Goal: Task Accomplishment & Management: Manage account settings

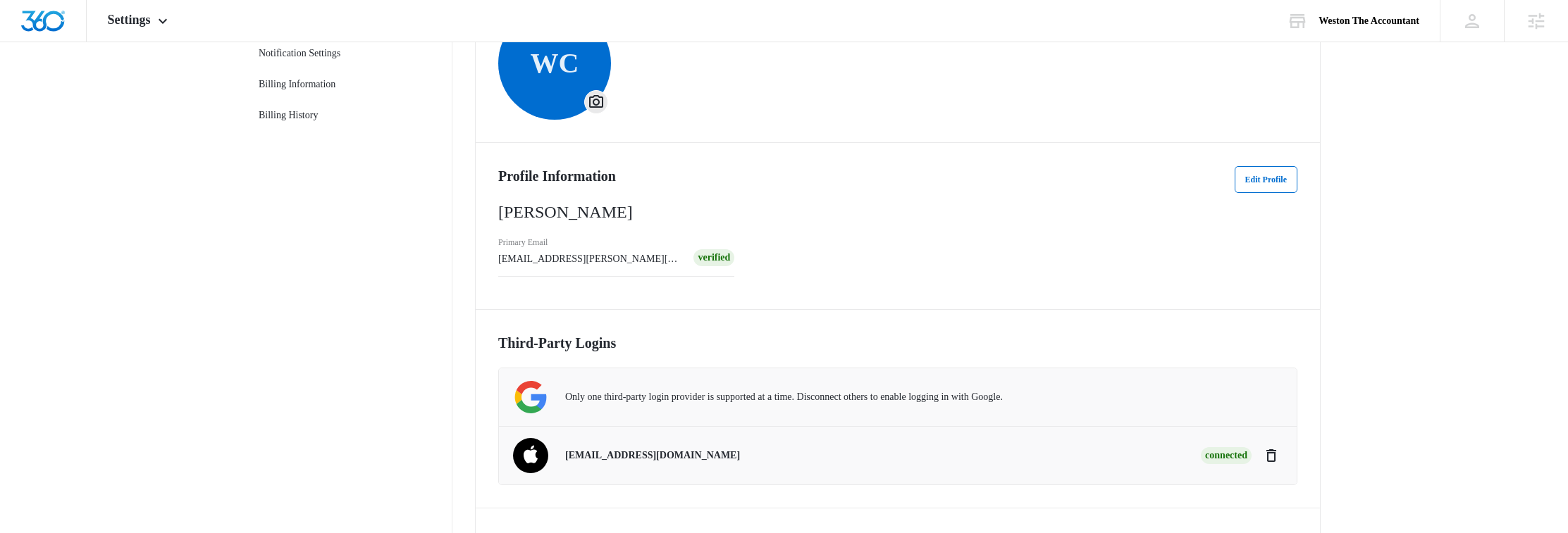
scroll to position [154, 0]
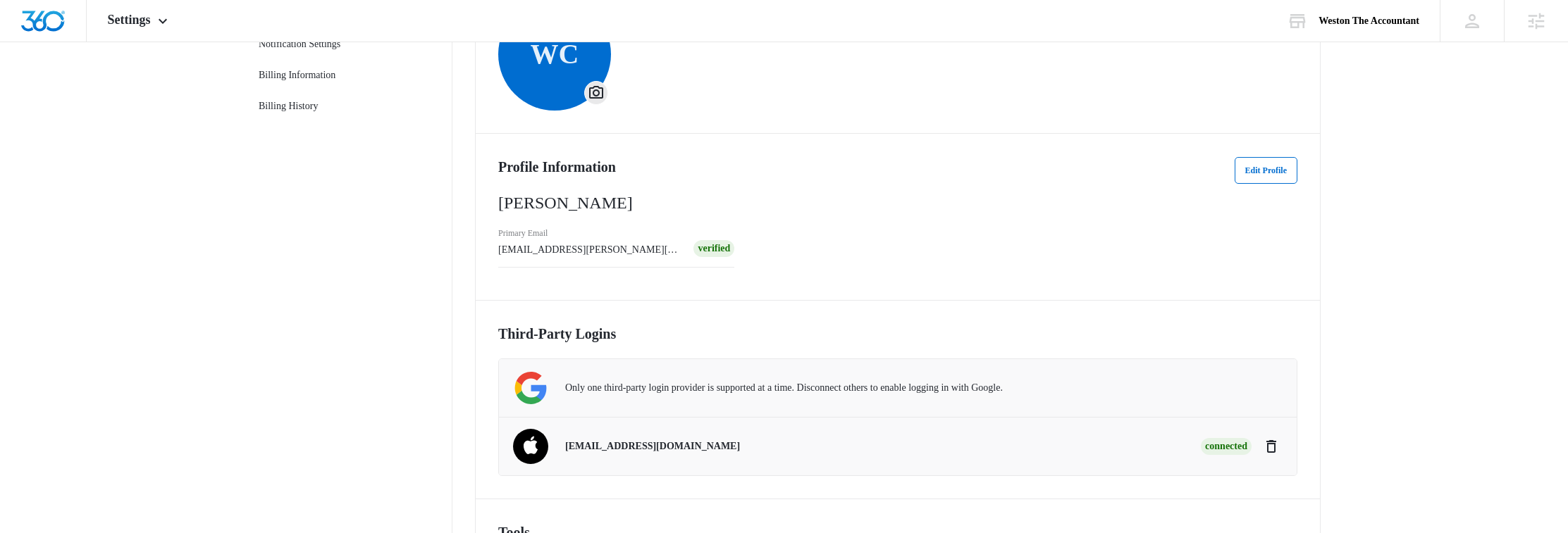
click at [326, 380] on nav "My Profile Personal Info Accounts Notification Settings Billing Information Bil…" at bounding box center [349, 273] width 205 height 680
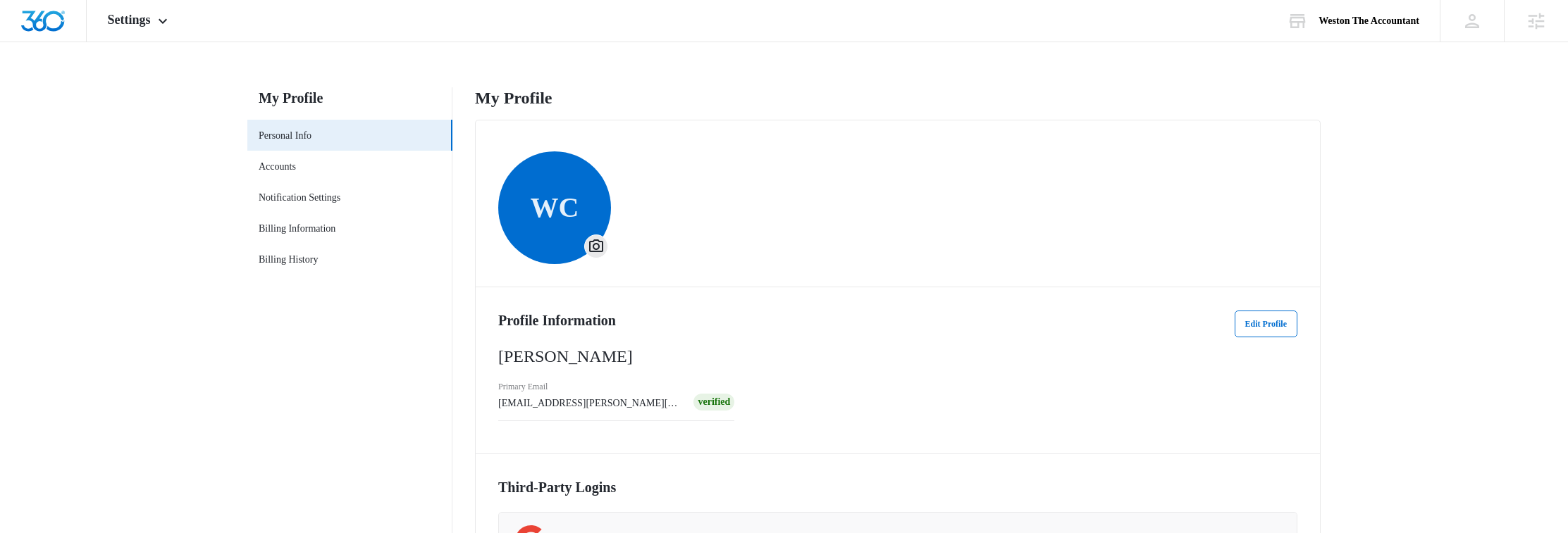
click at [1407, 97] on main "My Profile Personal Info Accounts Notification Settings Billing Information Bil…" at bounding box center [784, 435] width 1568 height 697
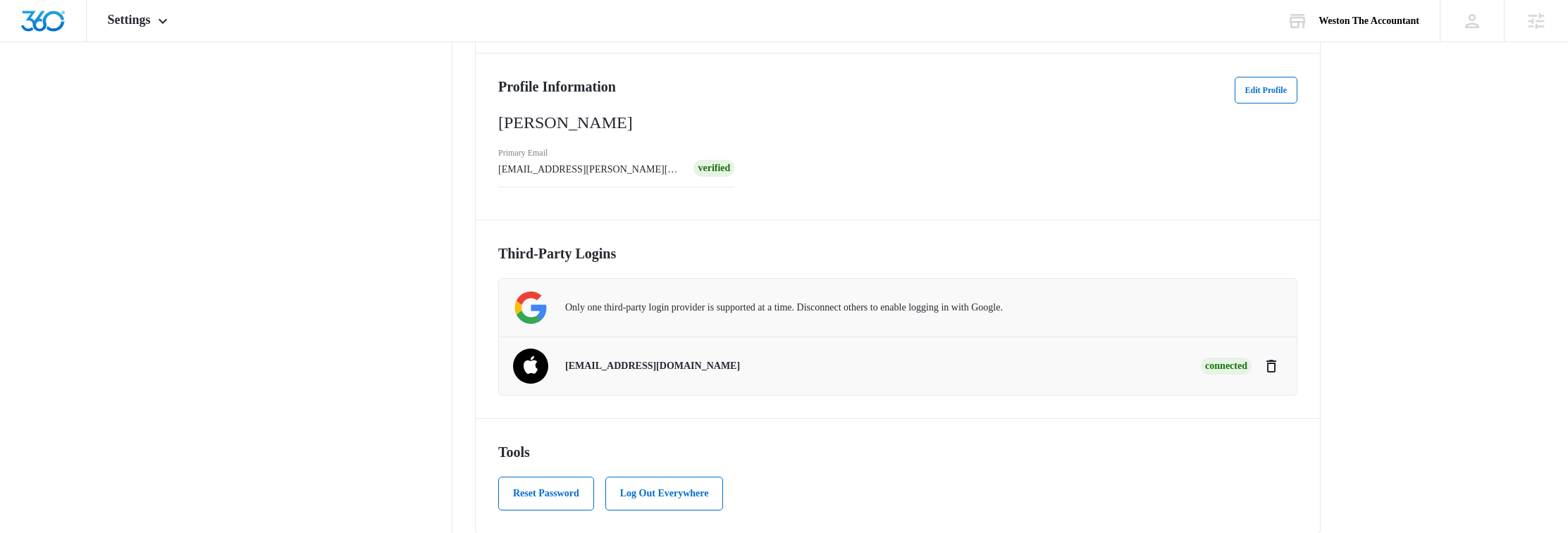
scroll to position [242, 0]
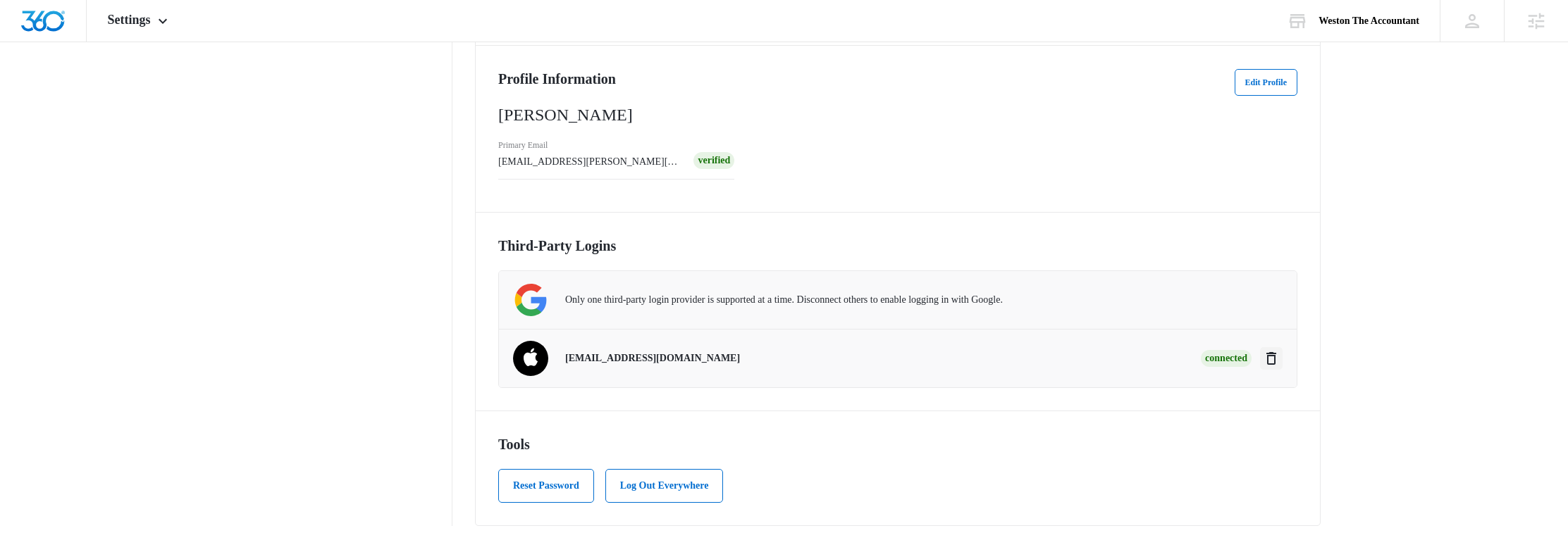
click at [1271, 355] on icon "Disconnect" at bounding box center [1270, 358] width 17 height 17
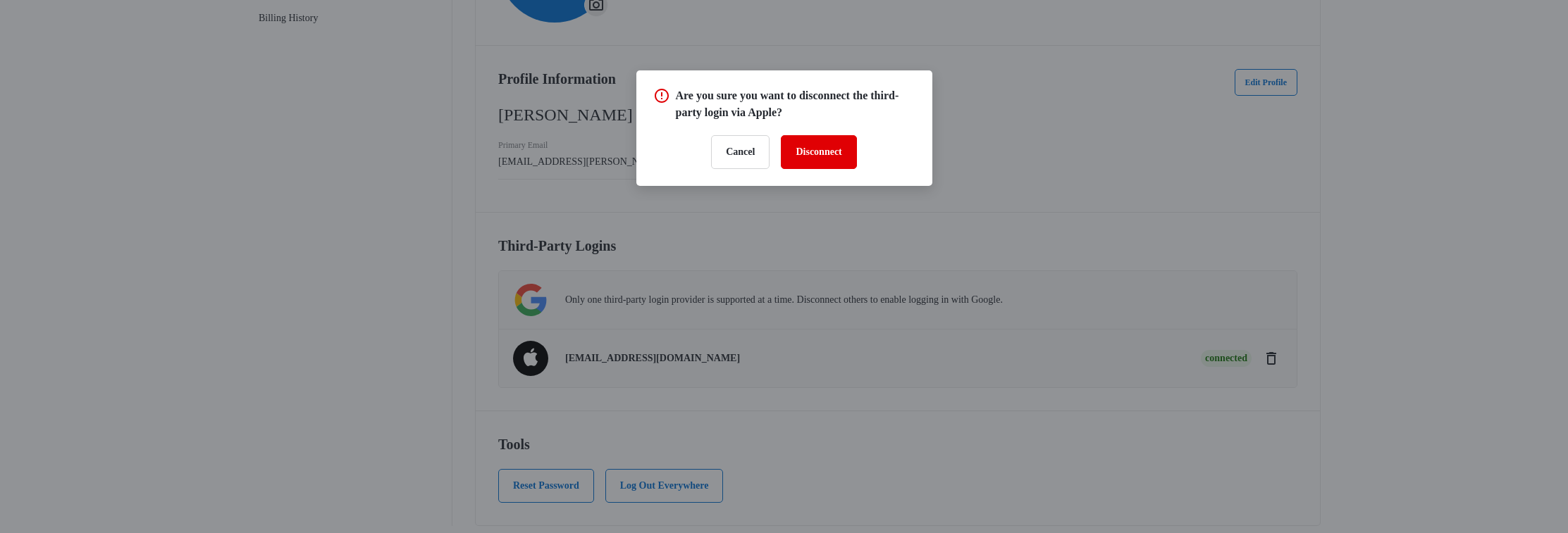
click at [831, 150] on button "Disconnect" at bounding box center [818, 152] width 75 height 34
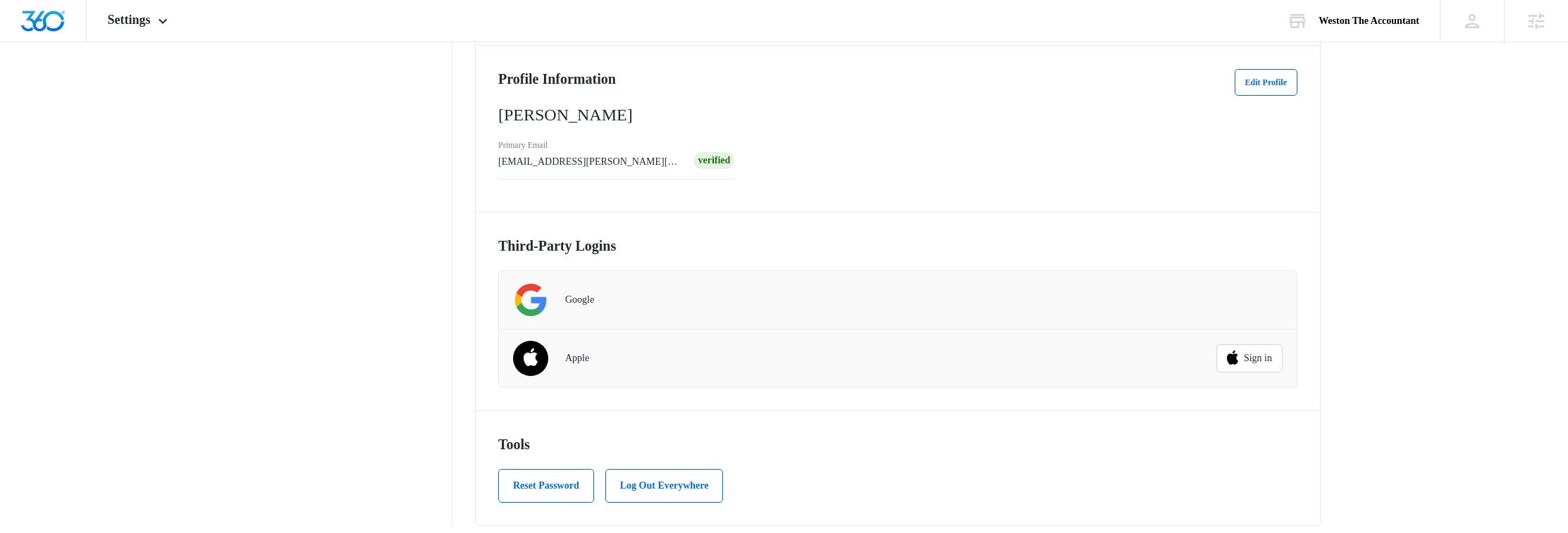
click at [350, 298] on nav "My Profile Personal Info Accounts Notification Settings Billing Information Bil…" at bounding box center [349, 185] width 205 height 680
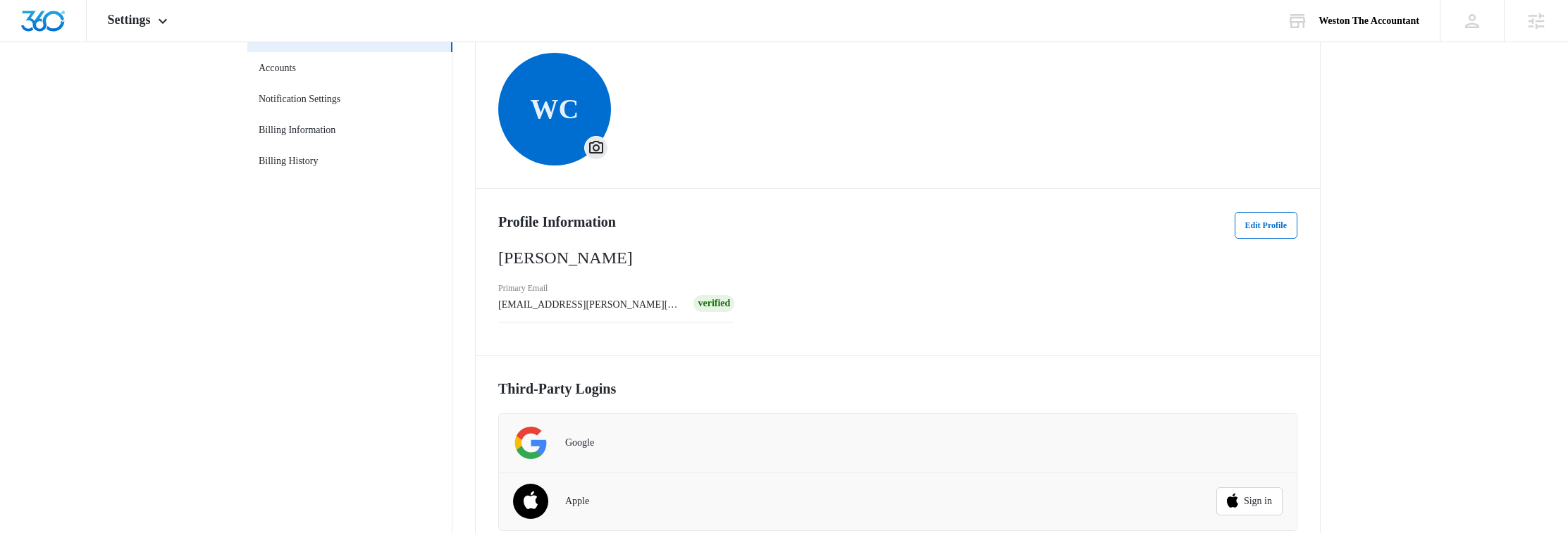
scroll to position [0, 0]
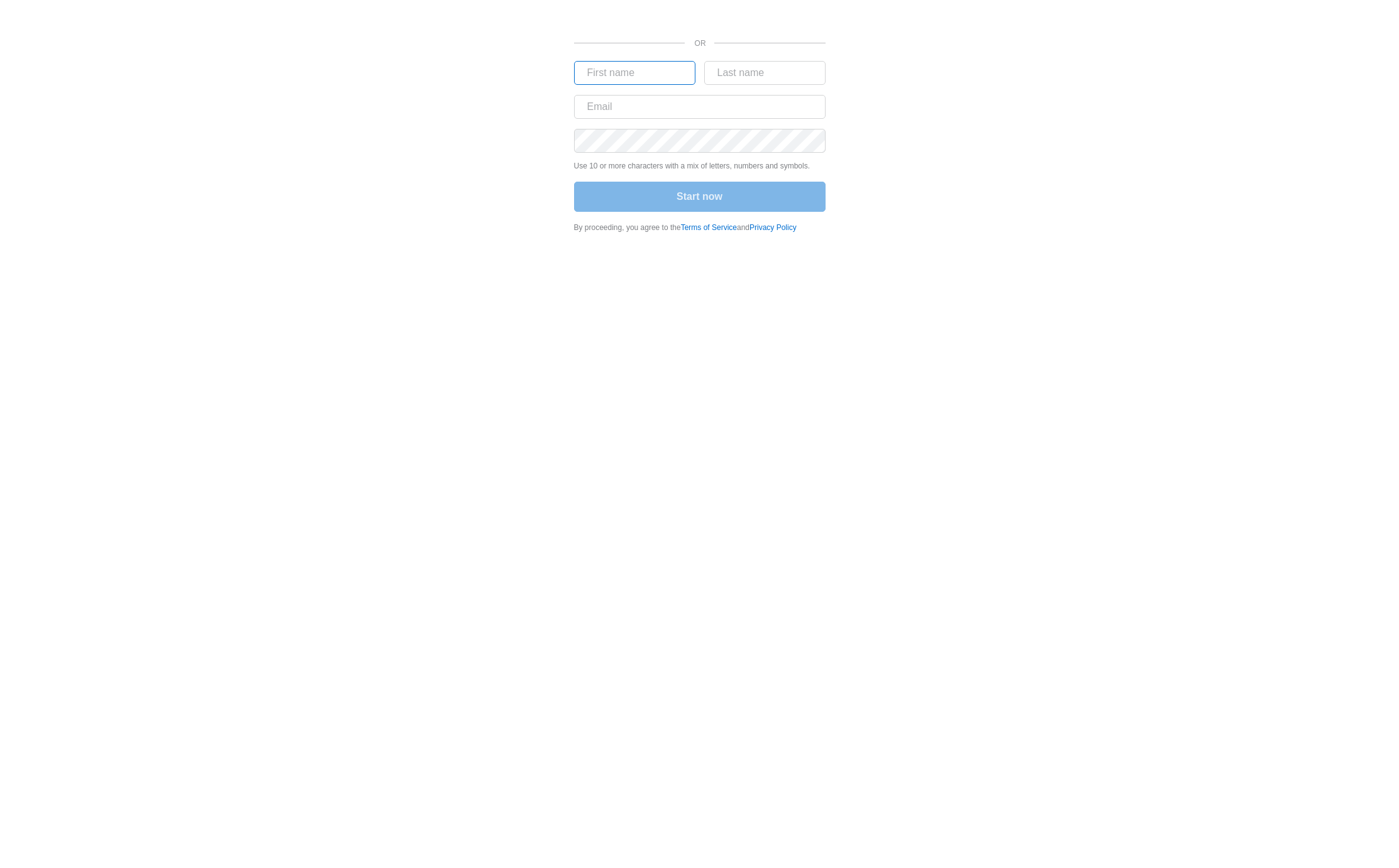
click at [631, 74] on input "text" at bounding box center [634, 72] width 121 height 24
click at [381, 178] on div "OR Use 10 or more characters with a mix of letters, numbers and symbols. Start …" at bounding box center [700, 121] width 755 height 241
